Goal: Task Accomplishment & Management: Use online tool/utility

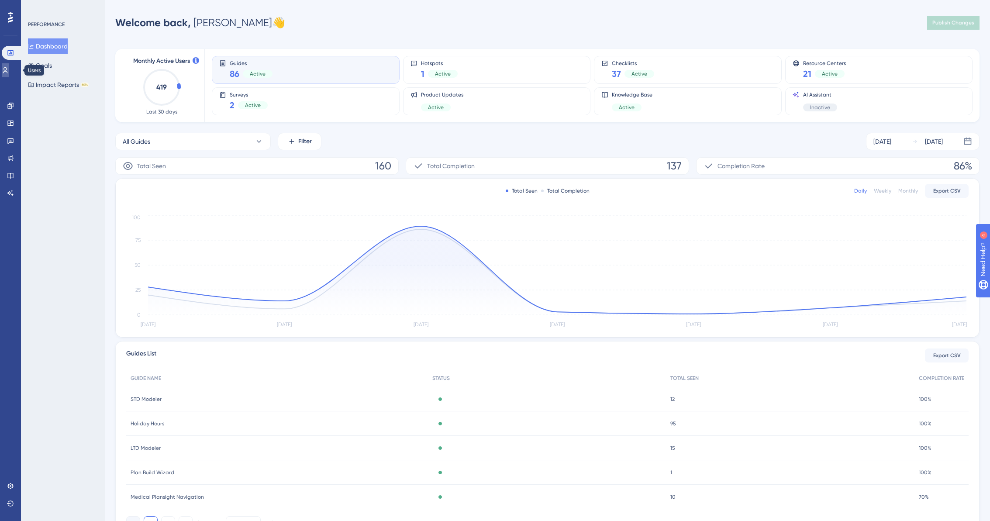
click at [9, 70] on icon at bounding box center [5, 70] width 7 height 7
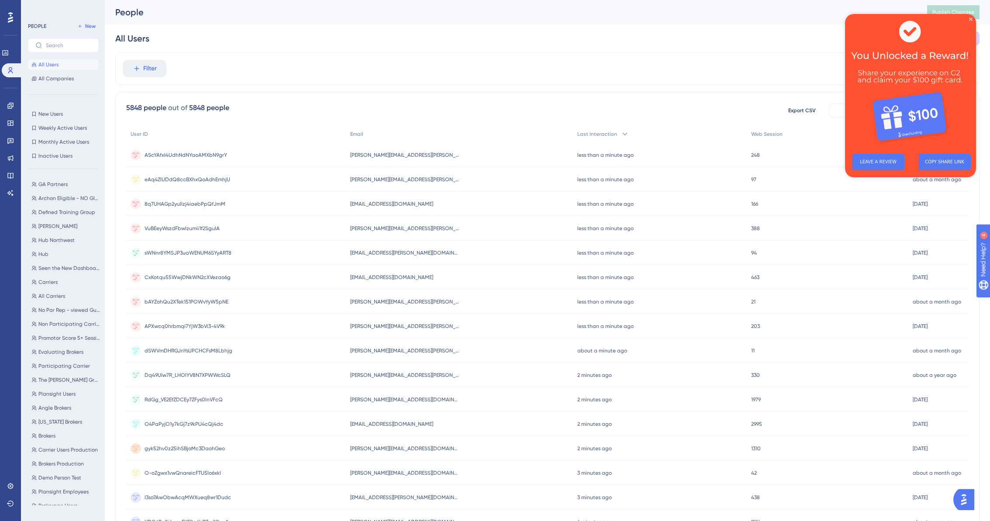
click at [972, 18] on img at bounding box center [910, 80] width 131 height 133
click at [971, 18] on icon "Close Preview" at bounding box center [970, 18] width 3 height 3
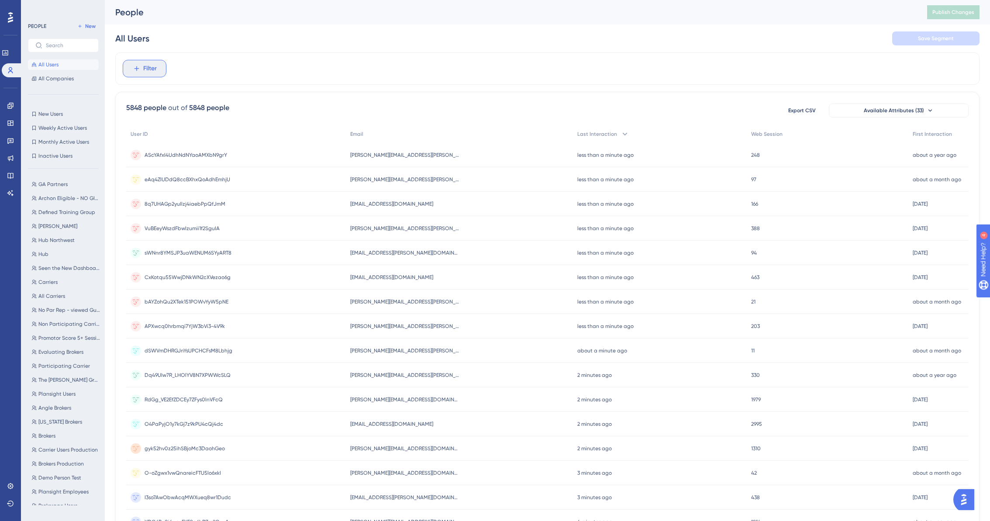
click at [160, 73] on button "Filter" at bounding box center [145, 68] width 44 height 17
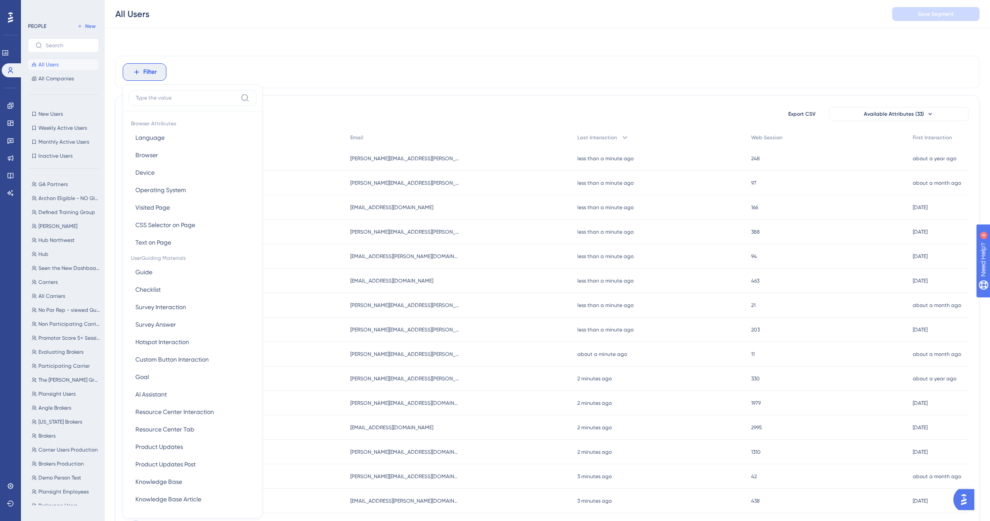
scroll to position [37, 0]
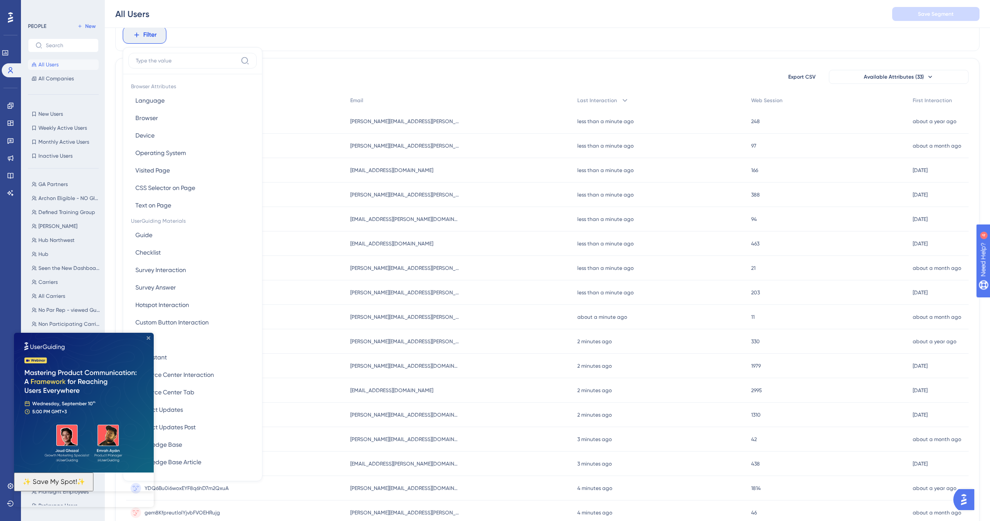
click at [147, 338] on icon "Close Preview" at bounding box center [148, 337] width 3 height 3
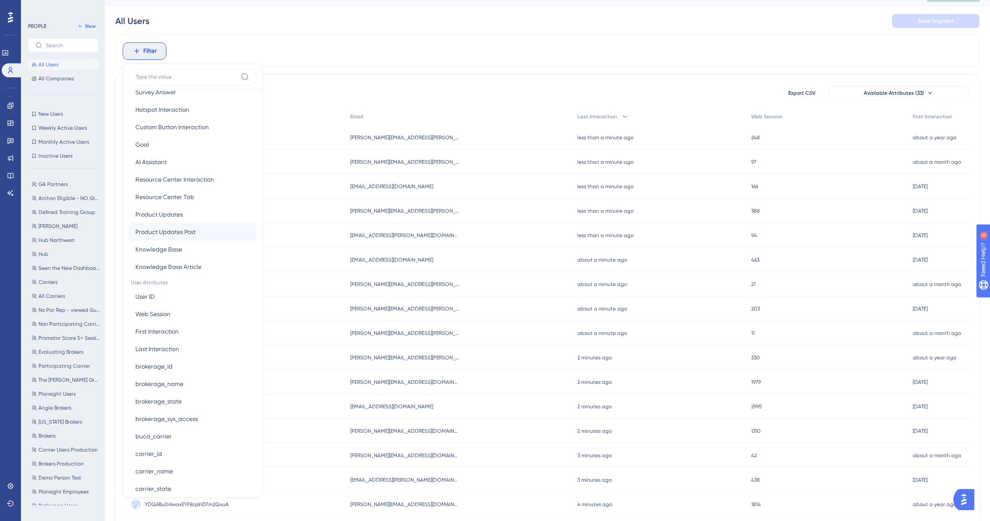
scroll to position [217, 0]
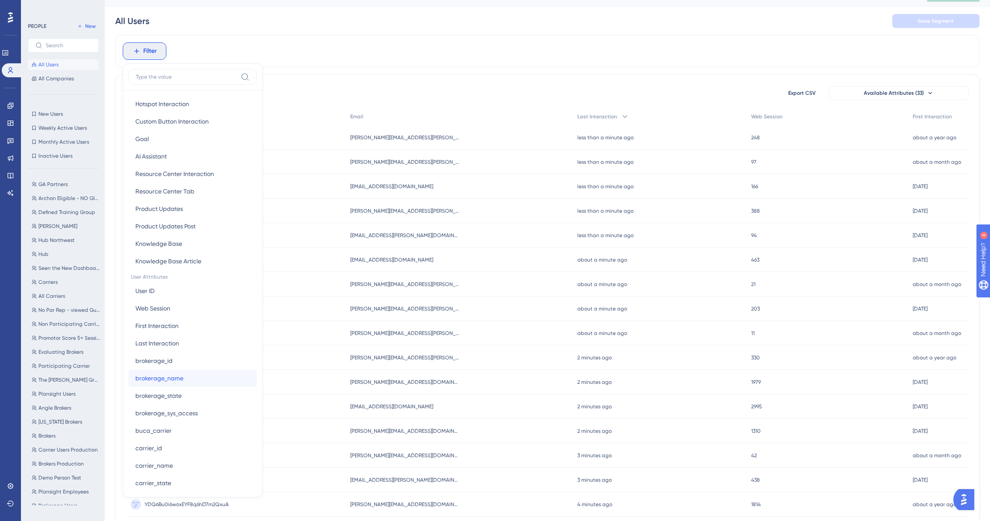
click at [215, 377] on button "brokerage_name brokerage_name" at bounding box center [192, 377] width 128 height 17
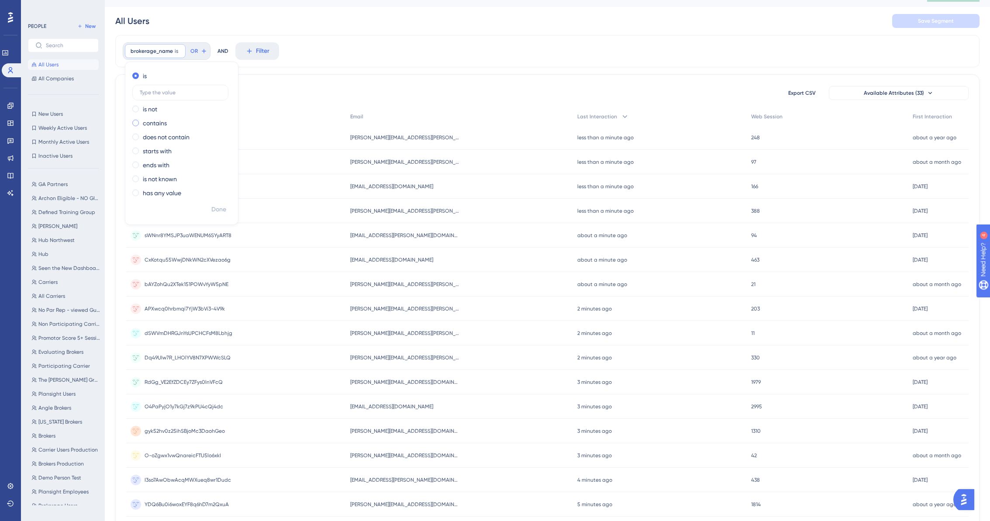
click at [141, 122] on div "contains" at bounding box center [179, 123] width 95 height 10
click at [154, 122] on input "text" at bounding box center [180, 120] width 81 height 6
type input "Hilb"
click at [219, 208] on span "Done" at bounding box center [218, 209] width 15 height 10
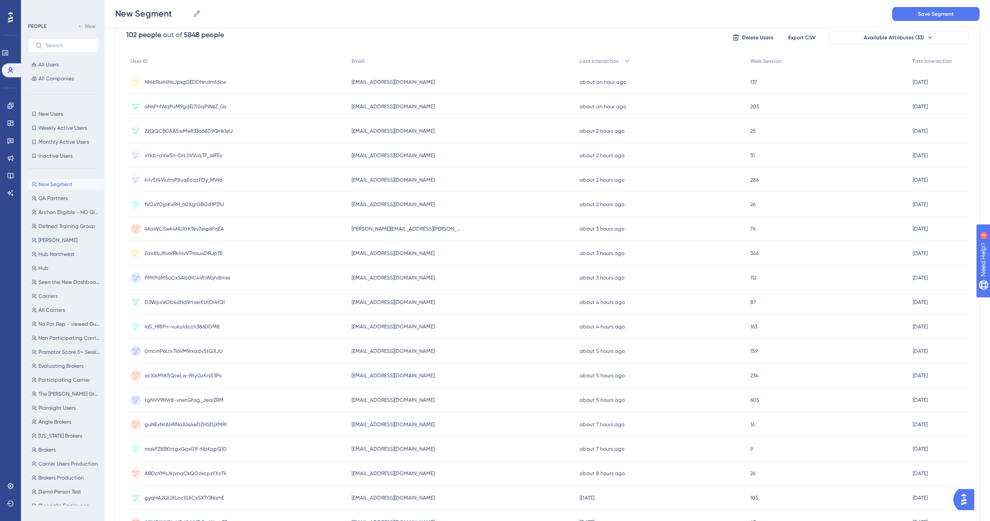
scroll to position [0, 0]
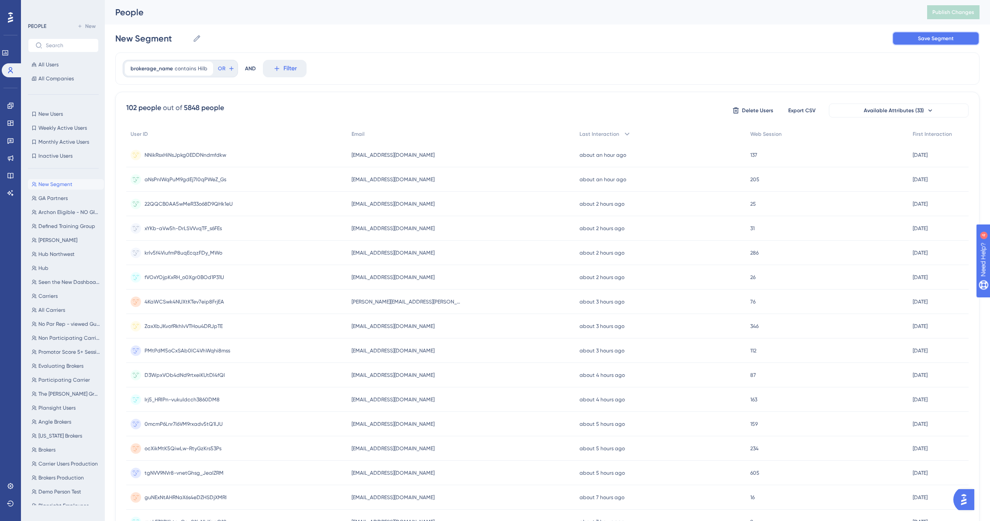
click at [948, 35] on span "Save Segment" at bounding box center [936, 38] width 36 height 7
click at [168, 42] on input "New Segment" at bounding box center [152, 38] width 74 height 12
drag, startPoint x: 174, startPoint y: 40, endPoint x: 113, endPoint y: 34, distance: 61.4
click at [113, 34] on div "Performance Users Engagement Widgets Feedback Product Updates Knowledge Base AI…" at bounding box center [547, 342] width 885 height 684
type input "Hilb Group"
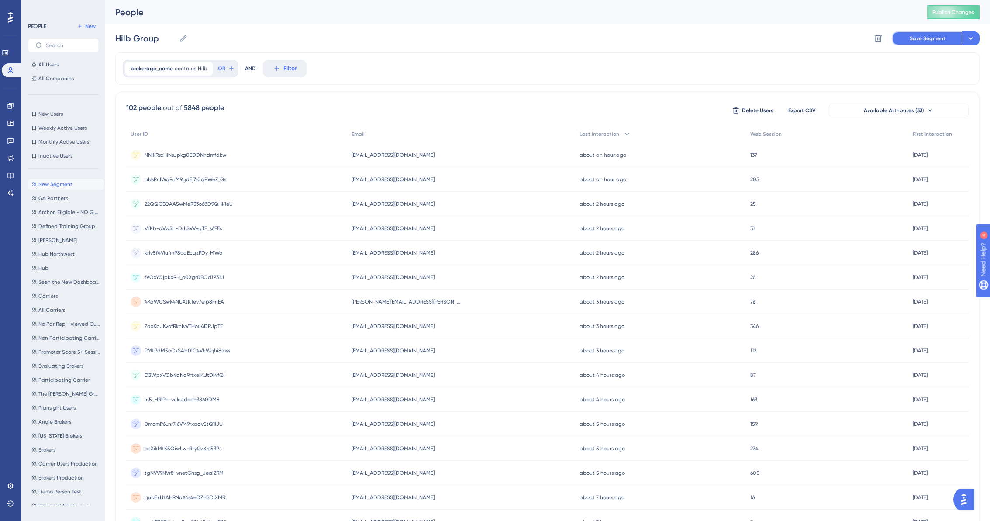
click at [901, 38] on button "Save Segment" at bounding box center [927, 38] width 70 height 14
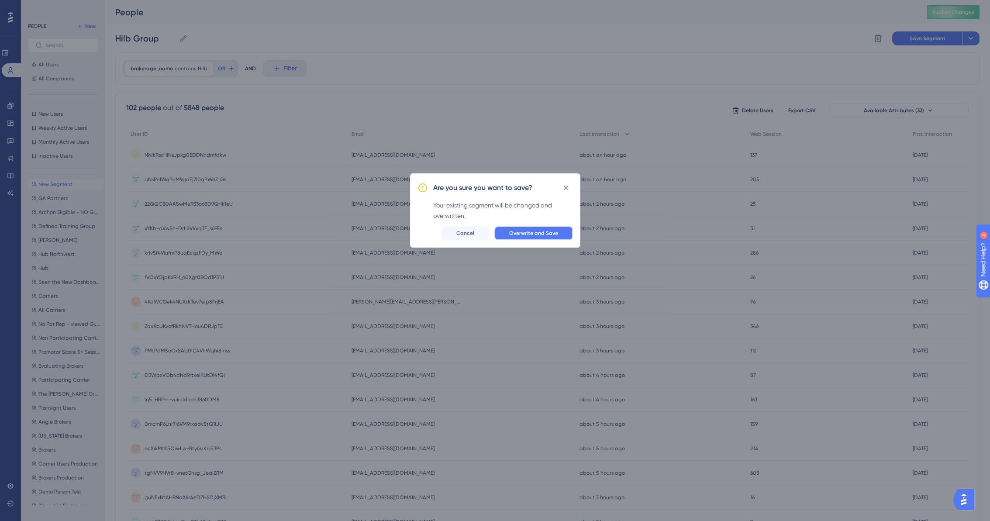
click at [537, 234] on span "Overwrite and Save" at bounding box center [533, 233] width 49 height 7
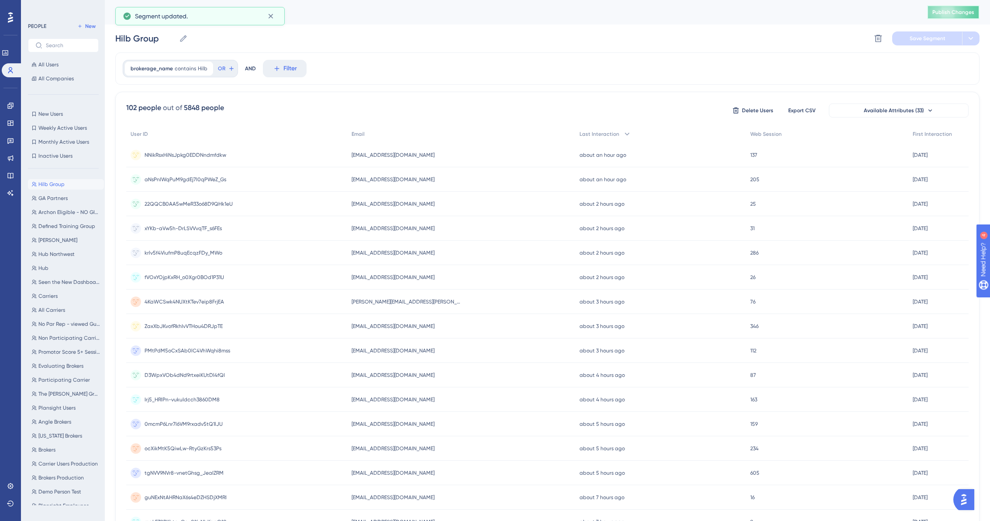
click at [939, 11] on span "Publish Changes" at bounding box center [953, 12] width 42 height 7
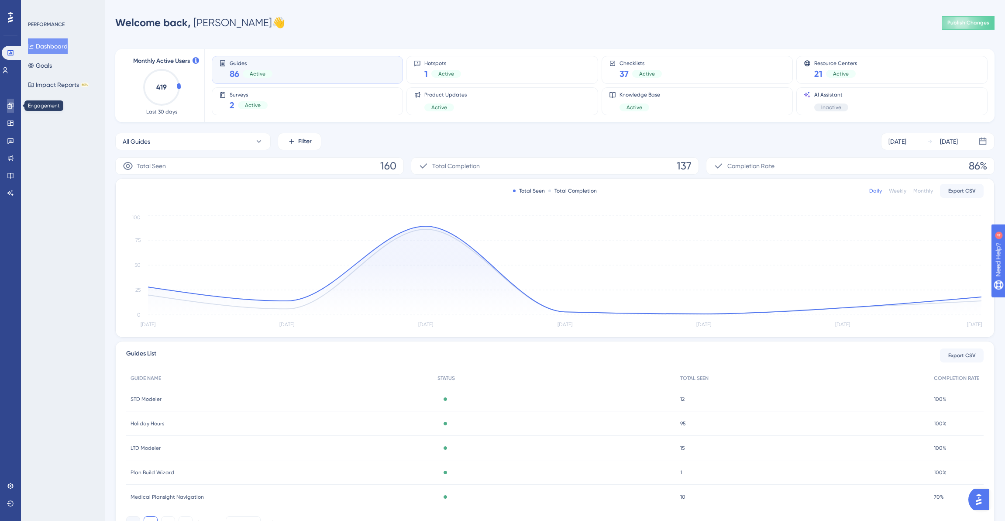
click at [11, 108] on icon at bounding box center [10, 105] width 7 height 7
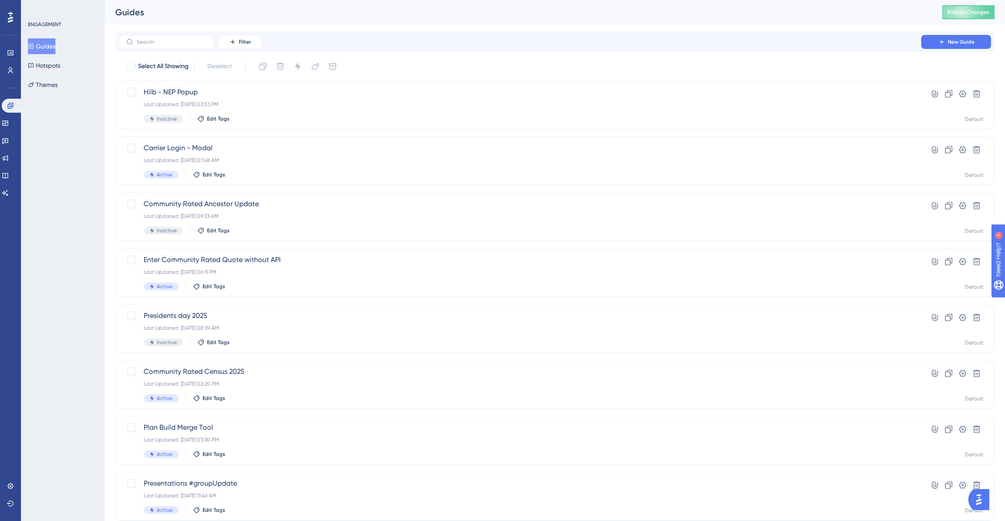
click at [53, 47] on button "Guides" at bounding box center [42, 46] width 28 height 16
click at [162, 91] on span "Hilb - NEP Popup" at bounding box center [520, 92] width 753 height 10
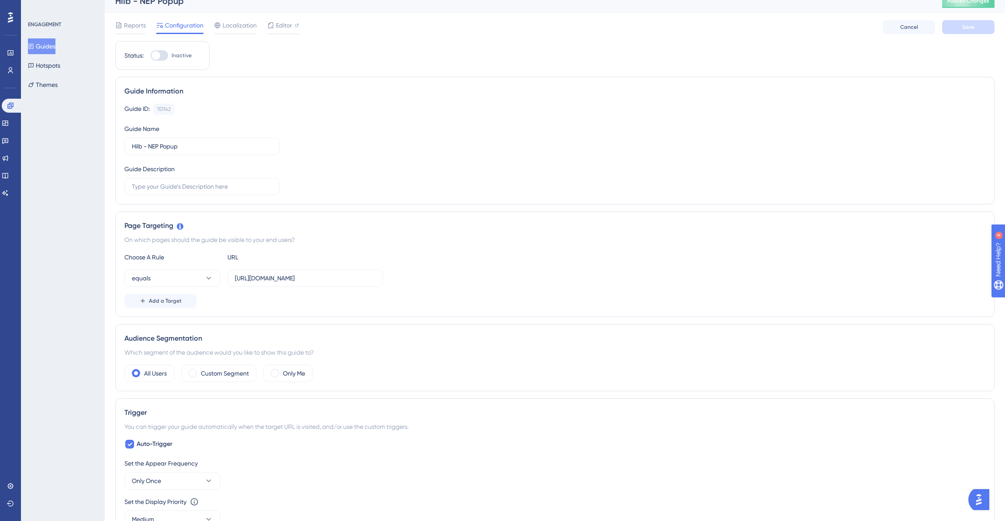
scroll to position [28, 0]
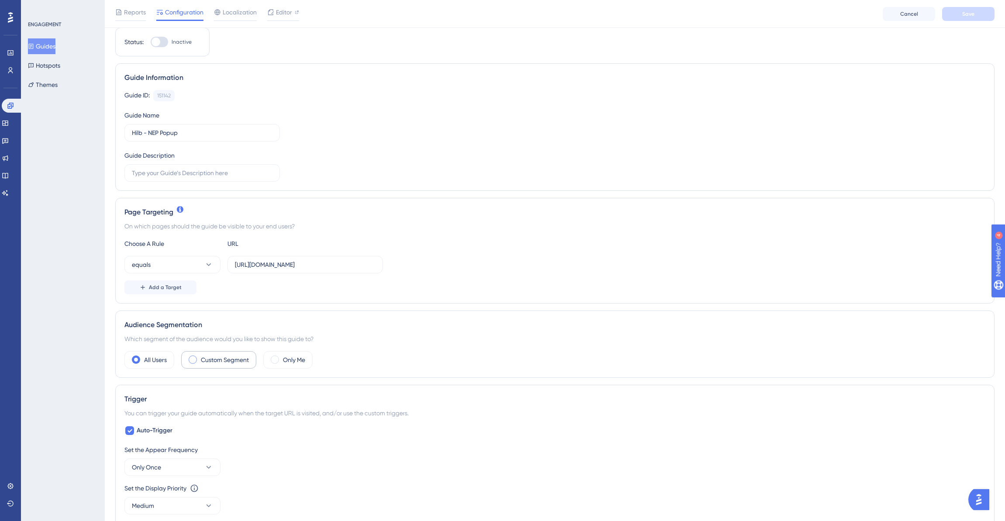
click at [197, 356] on div "Custom Segment" at bounding box center [218, 359] width 75 height 17
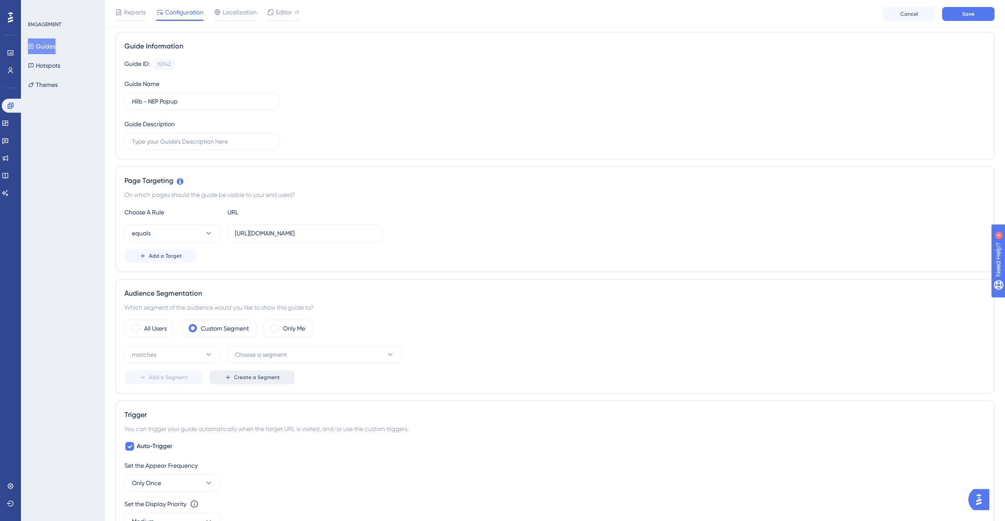
scroll to position [96, 0]
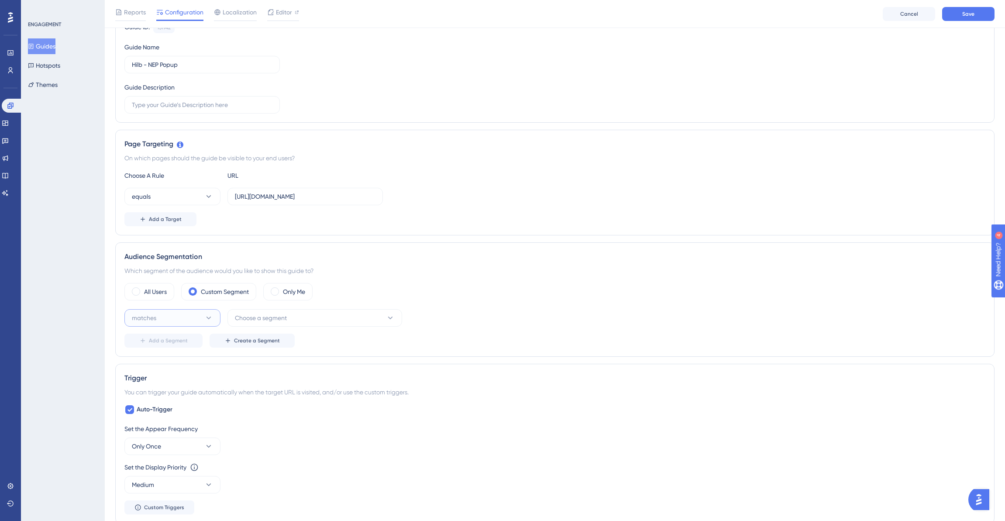
click at [212, 314] on icon at bounding box center [208, 317] width 9 height 9
click at [168, 341] on div "matches matches" at bounding box center [172, 344] width 71 height 17
click at [276, 323] on button "Choose a segment" at bounding box center [314, 317] width 175 height 17
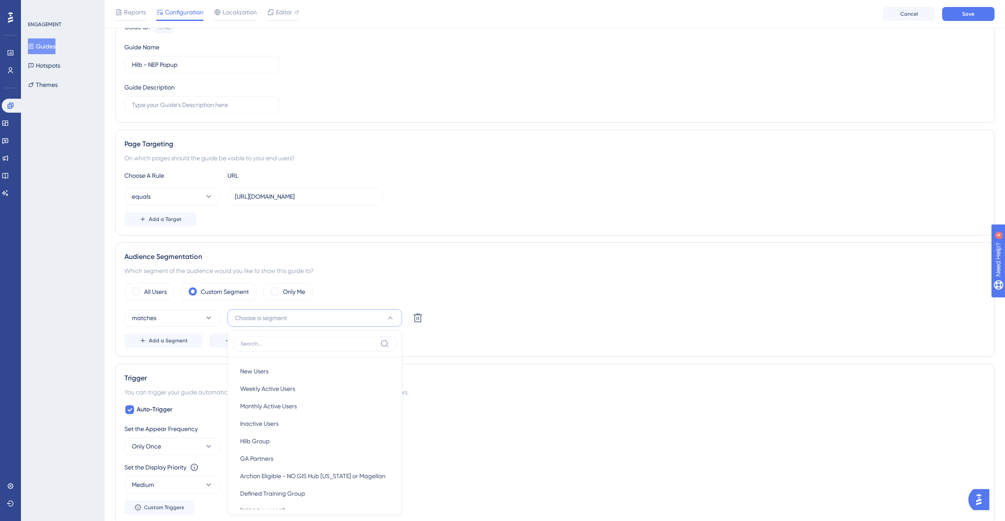
scroll to position [257, 0]
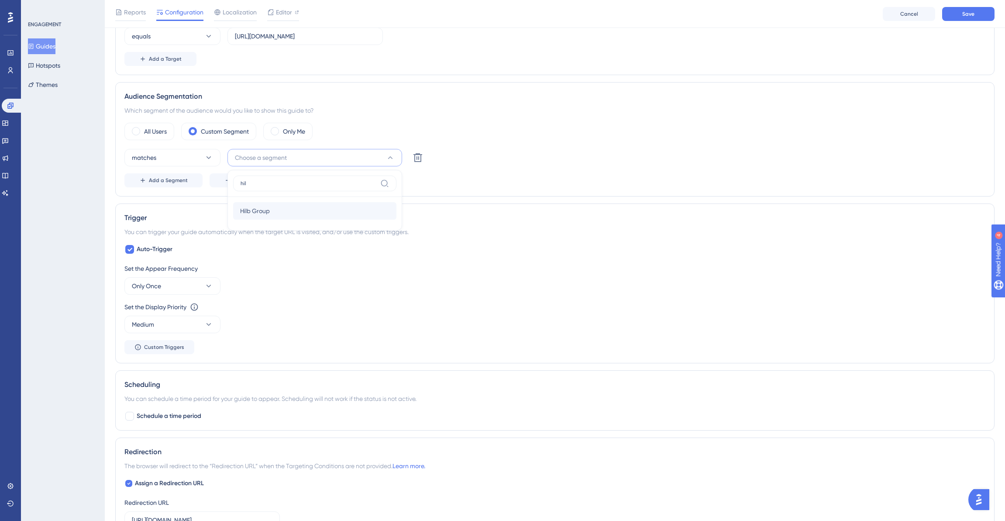
type input "hil"
click at [265, 210] on span "Hilb Group" at bounding box center [255, 211] width 30 height 10
click at [207, 282] on icon at bounding box center [208, 286] width 9 height 9
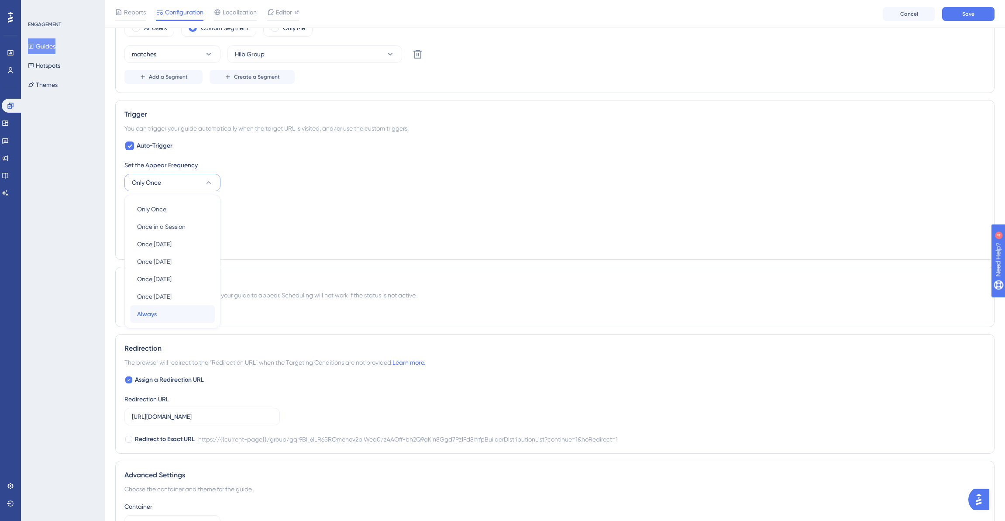
click at [167, 308] on div "Always Always" at bounding box center [172, 313] width 71 height 17
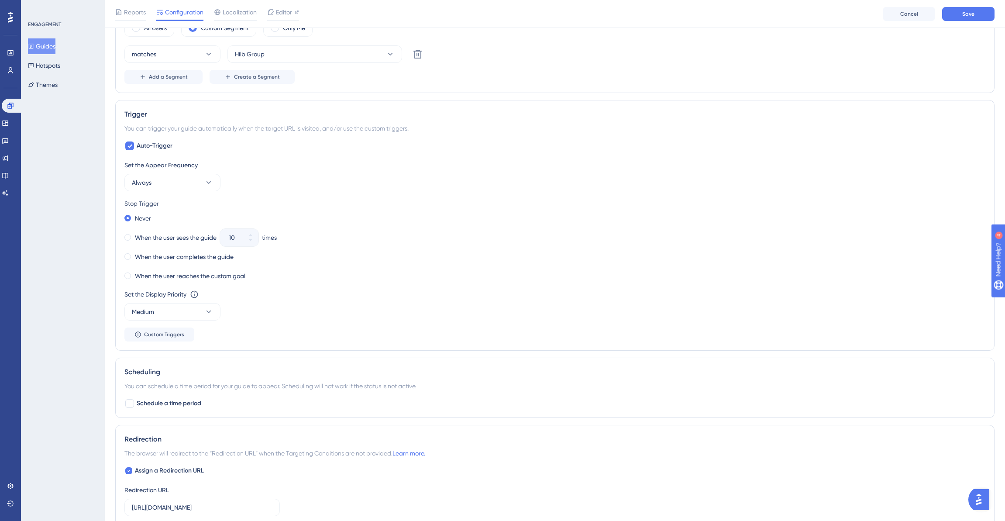
click at [325, 191] on div "Set the Appear Frequency Always Stop Trigger Never When the user sees the guide…" at bounding box center [554, 251] width 861 height 182
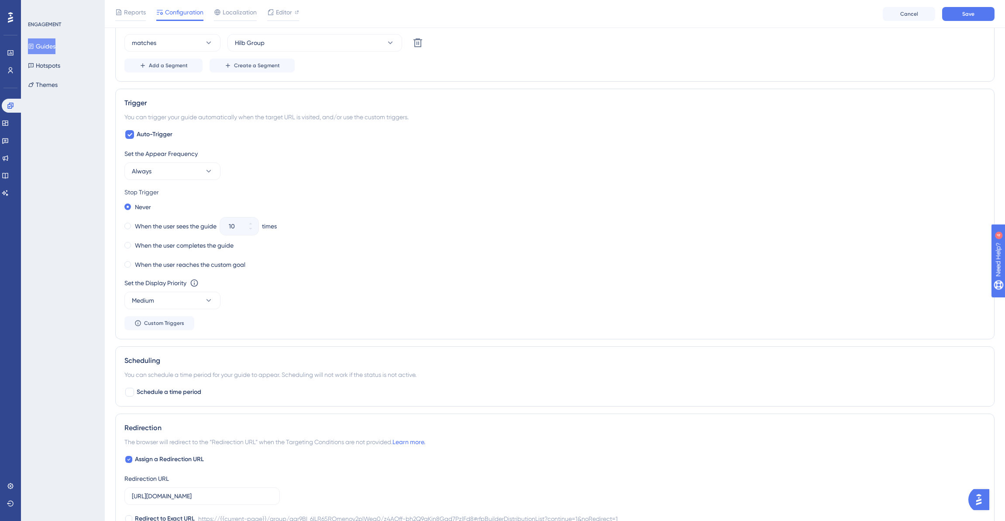
scroll to position [463, 0]
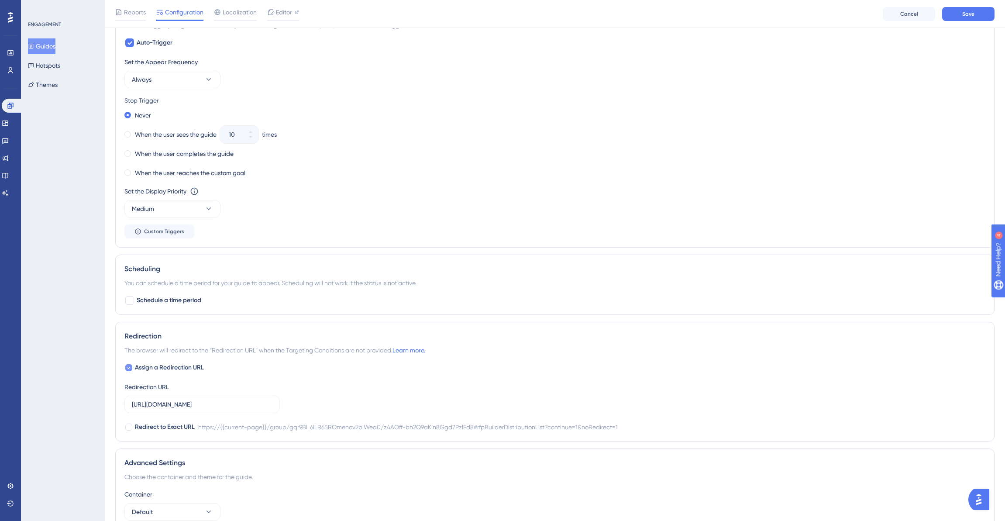
click at [128, 366] on icon at bounding box center [128, 367] width 3 height 7
checkbox input "false"
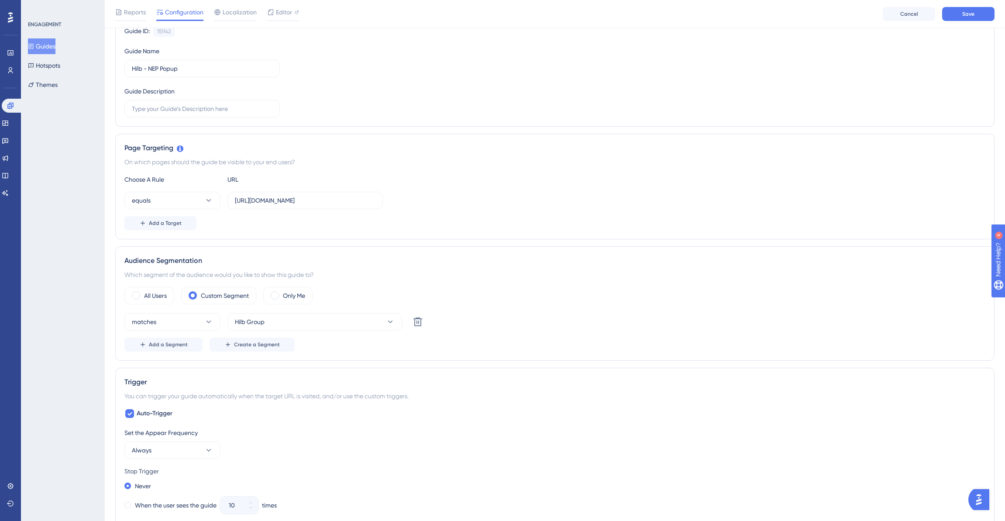
scroll to position [0, 0]
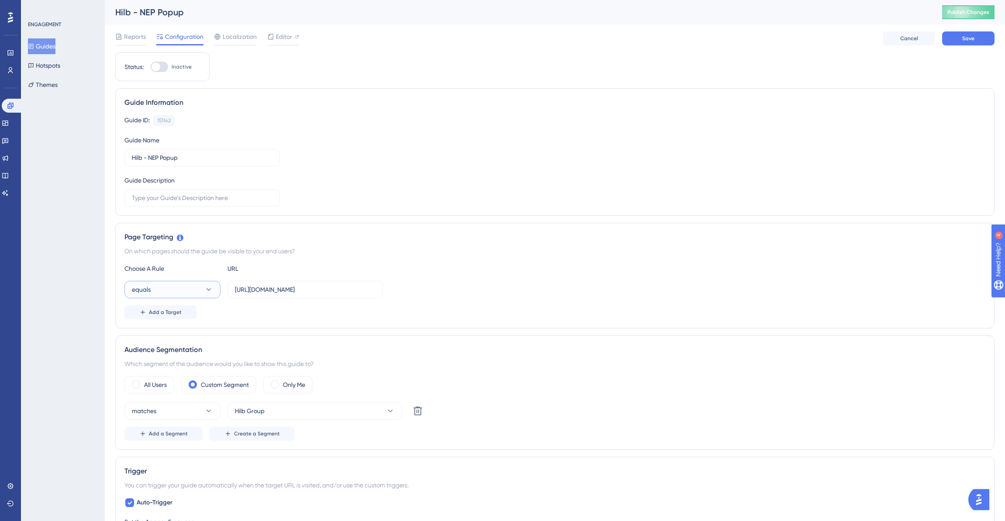
click at [210, 290] on icon at bounding box center [208, 289] width 9 height 9
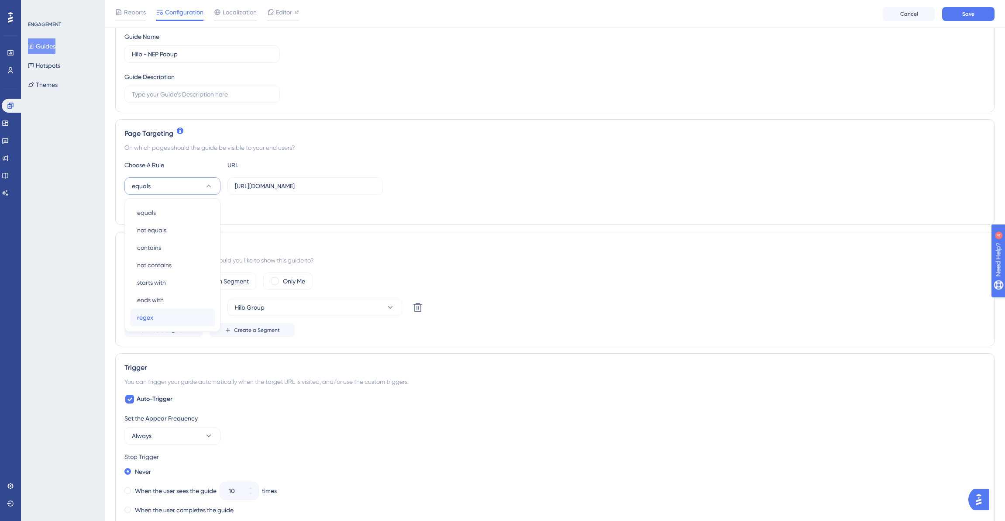
click at [158, 315] on div "regex regex" at bounding box center [172, 317] width 71 height 17
click at [240, 185] on input "https://app.plansight.com/group/gqr9BI_6ILR65ROmenov2plWea0/z4AOff-bh2Q9aKin8Gg…" at bounding box center [305, 186] width 141 height 10
paste input "https://app.plansight.com/group/.*#rfpBuilderDistributionList.*"
click at [278, 188] on input "https://app.plansight.com/group/.*#rfpBuilderDistributionList.*" at bounding box center [305, 186] width 141 height 10
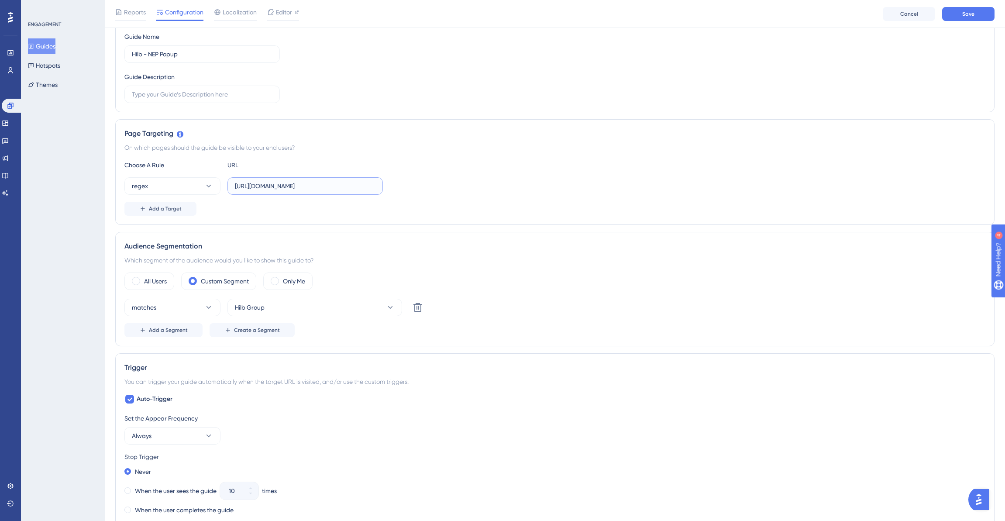
scroll to position [0, 0]
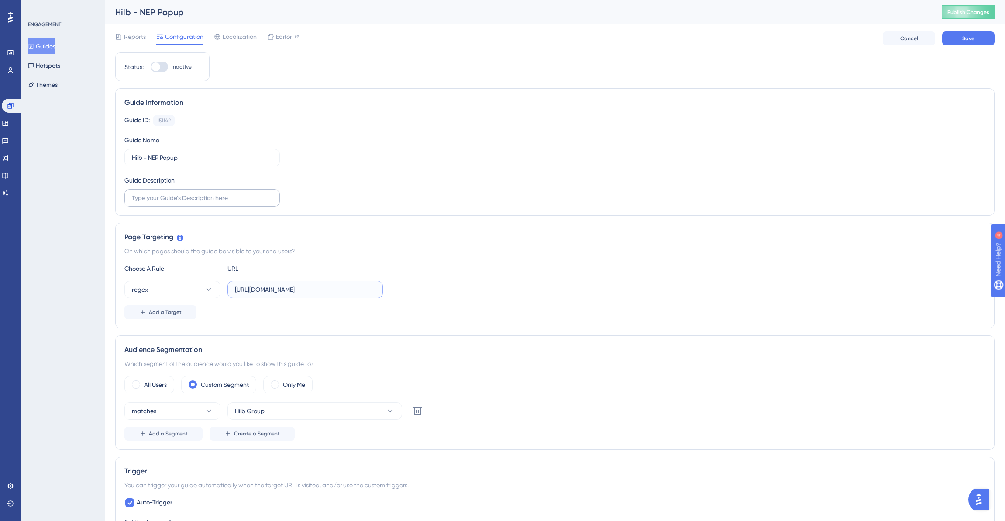
type input "https://app.plansight.com/group/.*#rfpBuilderDistributionList.*"
click at [216, 195] on input "text" at bounding box center [202, 198] width 141 height 10
type input "Reminder for Hilb users to distribute to NEP"
click at [975, 38] on button "Save" at bounding box center [968, 38] width 52 height 14
click at [165, 64] on div at bounding box center [159, 67] width 17 height 10
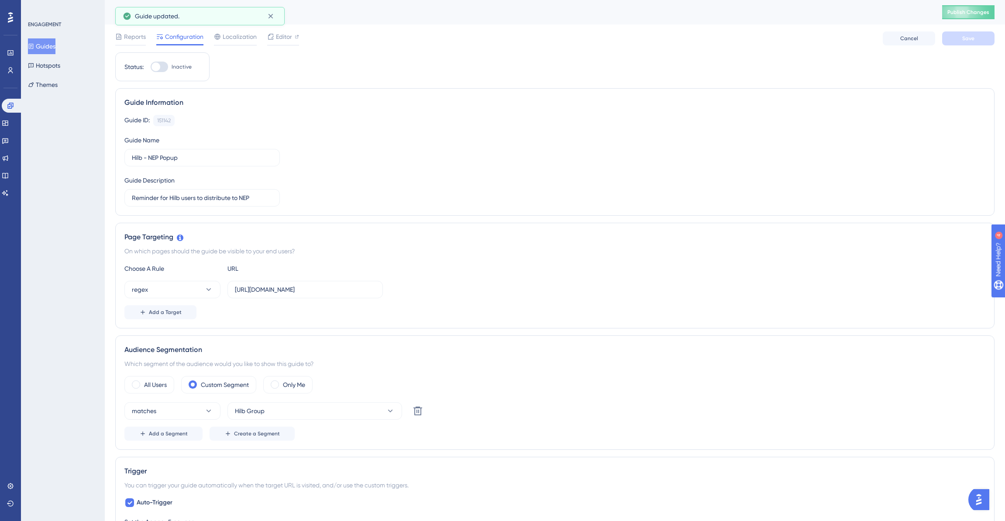
click at [151, 67] on input "Inactive" at bounding box center [150, 67] width 0 height 0
checkbox input "true"
click at [979, 41] on button "Save" at bounding box center [968, 38] width 52 height 14
click at [971, 16] on button "Publish Changes" at bounding box center [968, 12] width 52 height 14
click at [354, 292] on input "https://app.plansight.com/group/.*#rfpBuilderDistributionList.*" at bounding box center [305, 290] width 141 height 10
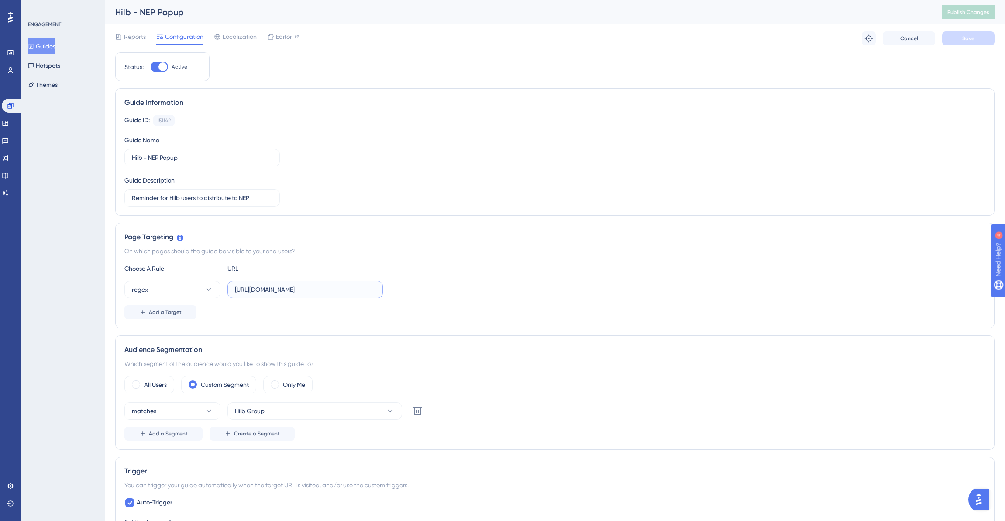
scroll to position [0, 38]
click at [365, 291] on input "https://app.plansight.com/group/.*#rfpBuilderDistributionList.*" at bounding box center [305, 290] width 141 height 10
drag, startPoint x: 344, startPoint y: 289, endPoint x: 376, endPoint y: 289, distance: 31.9
click at [376, 289] on label "https://app.plansight.com/group/.*#rfpBuilderDistributionList.*" at bounding box center [304, 289] width 155 height 17
click at [339, 293] on input "https://app.plansight.com/group/.*#rfpBuilderDistributionList.*" at bounding box center [305, 290] width 141 height 10
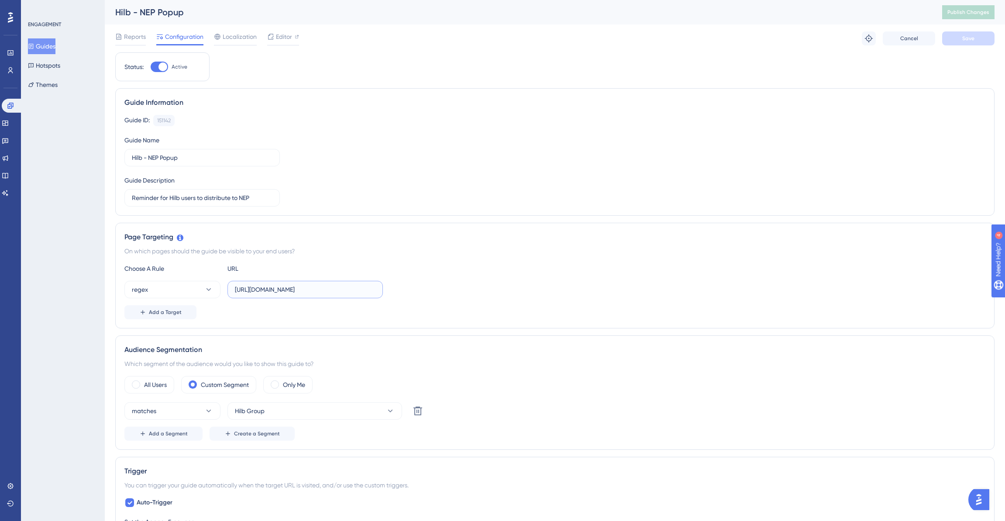
click at [299, 292] on input "https://app.plansight.com/group/.*#rfpBuilderDistributionList.*" at bounding box center [305, 290] width 141 height 10
click at [207, 410] on icon at bounding box center [208, 410] width 5 height 3
click at [455, 365] on div "Which segment of the audience would you like to show this guide to?" at bounding box center [554, 363] width 861 height 10
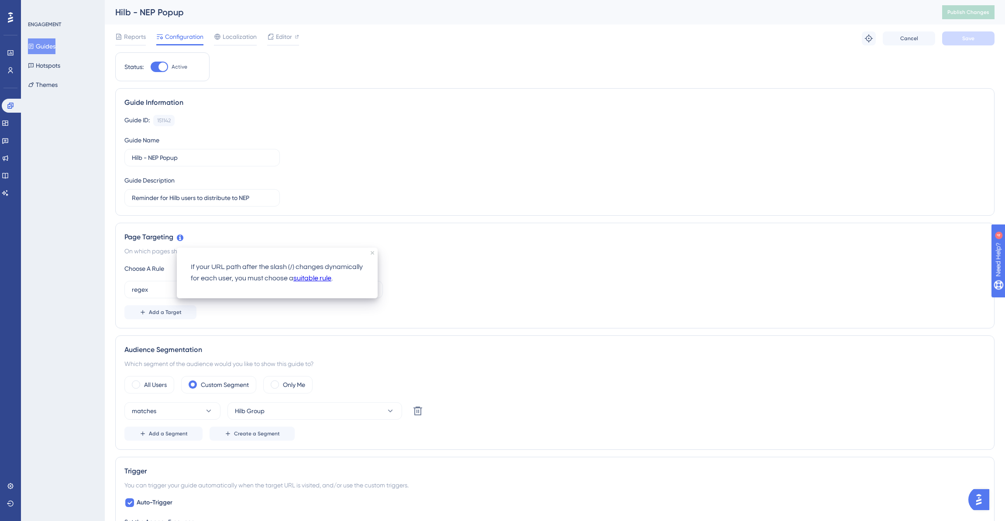
click at [306, 278] on link "suitable rule" at bounding box center [312, 278] width 38 height 11
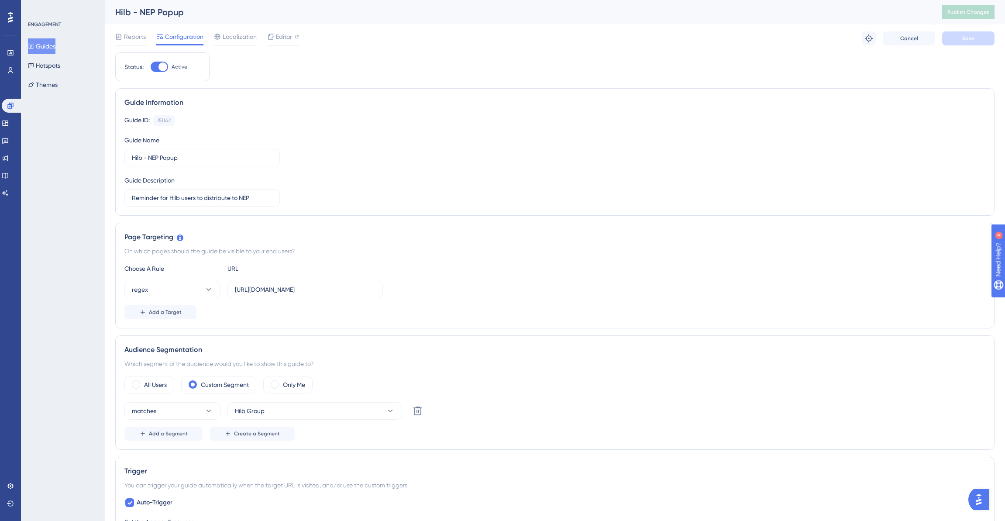
click at [560, 252] on div "On which pages should the guide be visible to your end users?" at bounding box center [554, 251] width 861 height 10
click at [355, 294] on label "https://app.plansight.com/group/.*#rfpBuilderDistributionList.*" at bounding box center [304, 289] width 155 height 17
click at [355, 294] on input "https://app.plansight.com/group/.*#rfpBuilderDistributionList.*" at bounding box center [305, 290] width 141 height 10
drag, startPoint x: 357, startPoint y: 121, endPoint x: 277, endPoint y: 96, distance: 83.3
click at [357, 121] on div "Guide ID: 151142 Copy" at bounding box center [554, 120] width 861 height 11
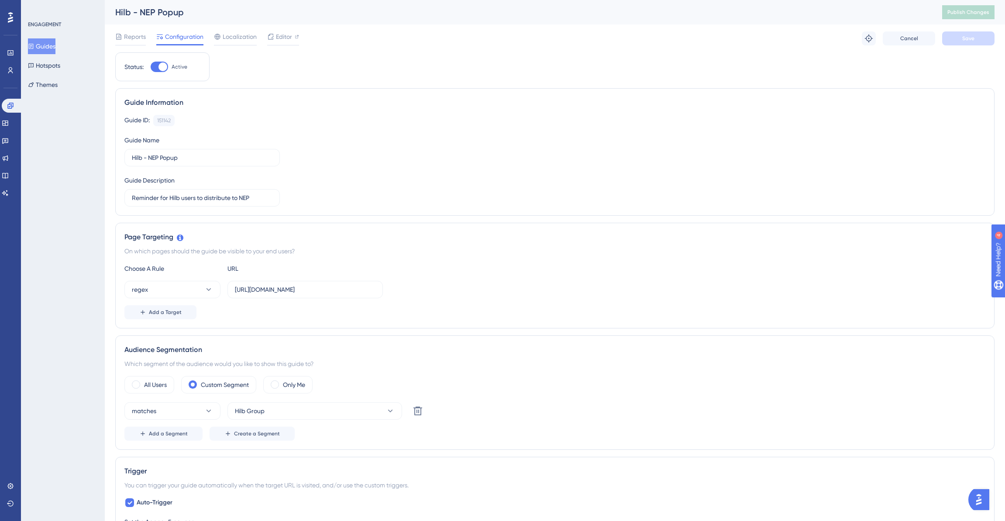
click at [49, 44] on button "Guides" at bounding box center [42, 46] width 28 height 16
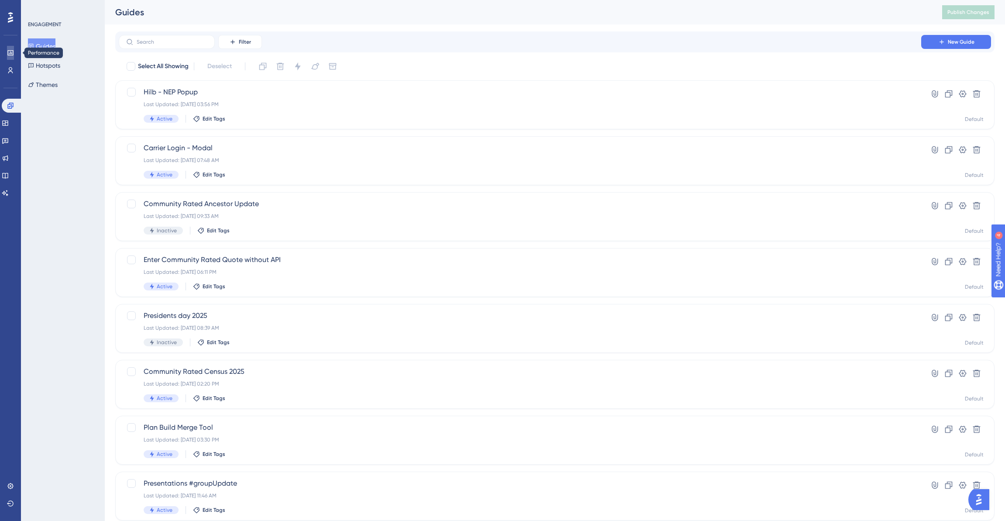
click at [14, 50] on link at bounding box center [10, 53] width 7 height 14
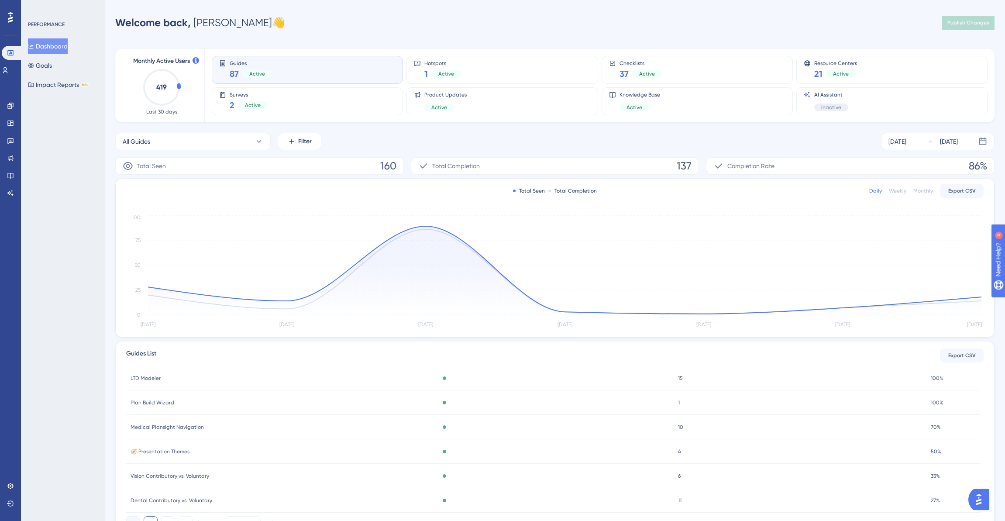
scroll to position [129, 0]
click at [187, 141] on button "All Guides" at bounding box center [192, 141] width 155 height 17
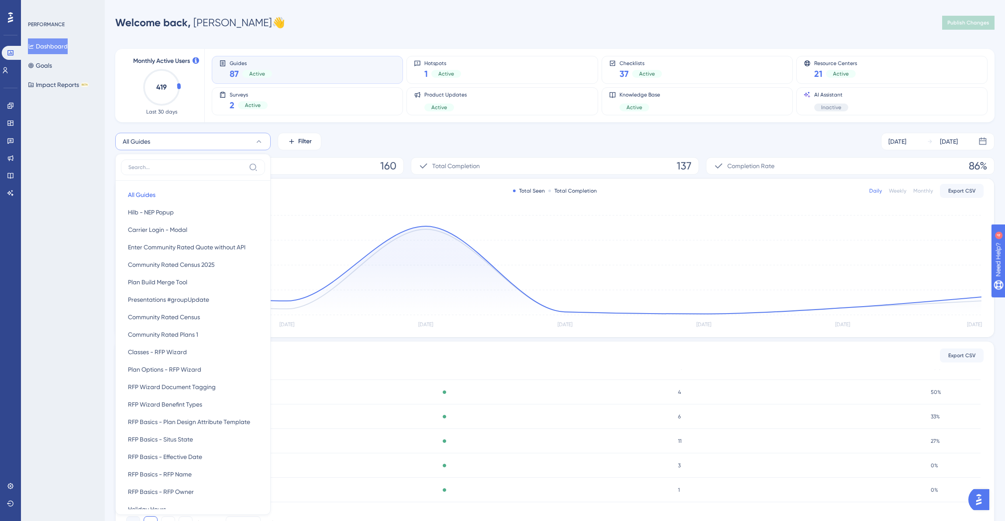
scroll to position [38, 0]
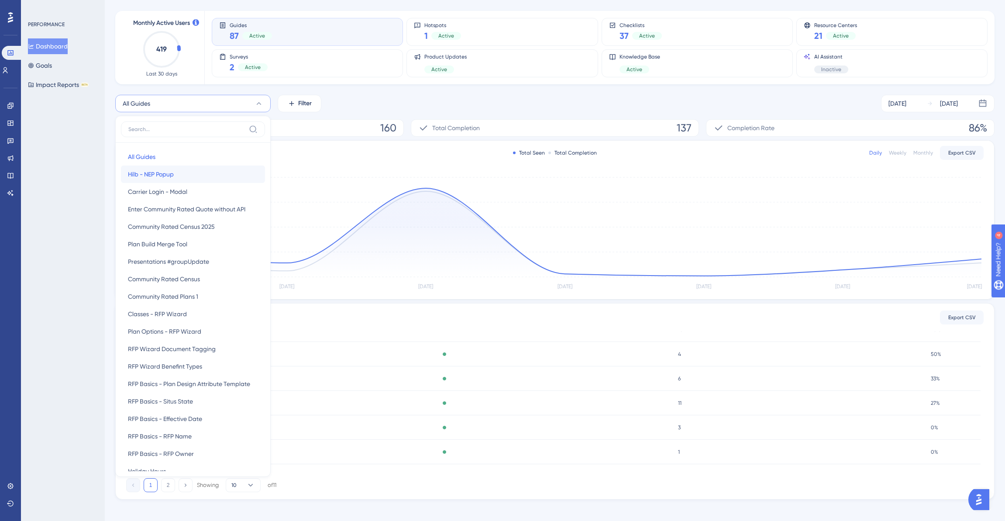
click at [166, 172] on span "Hilb - NEP Popup" at bounding box center [151, 174] width 46 height 10
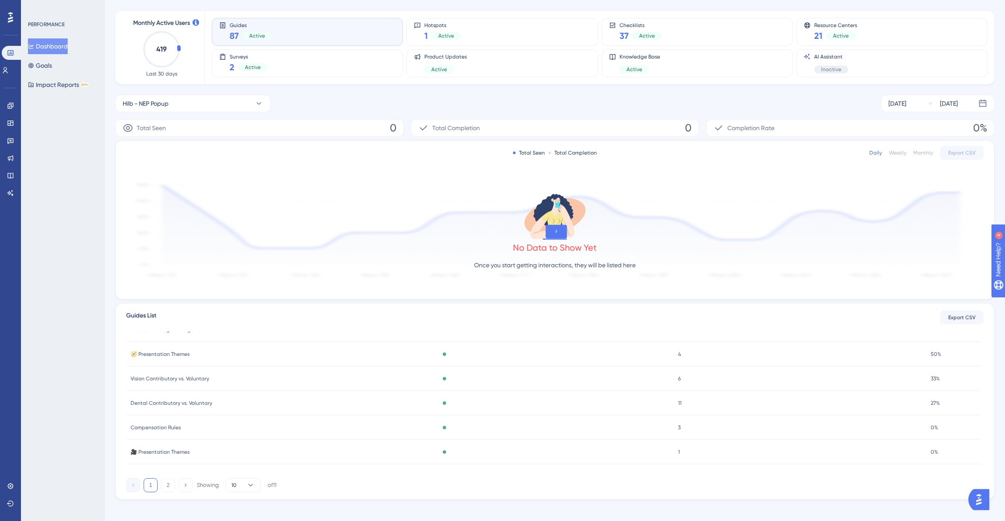
click at [71, 188] on div "PERFORMANCE Dashboard Goals Impact Reports BETA" at bounding box center [63, 260] width 84 height 521
